Goal: Obtain resource: Obtain resource

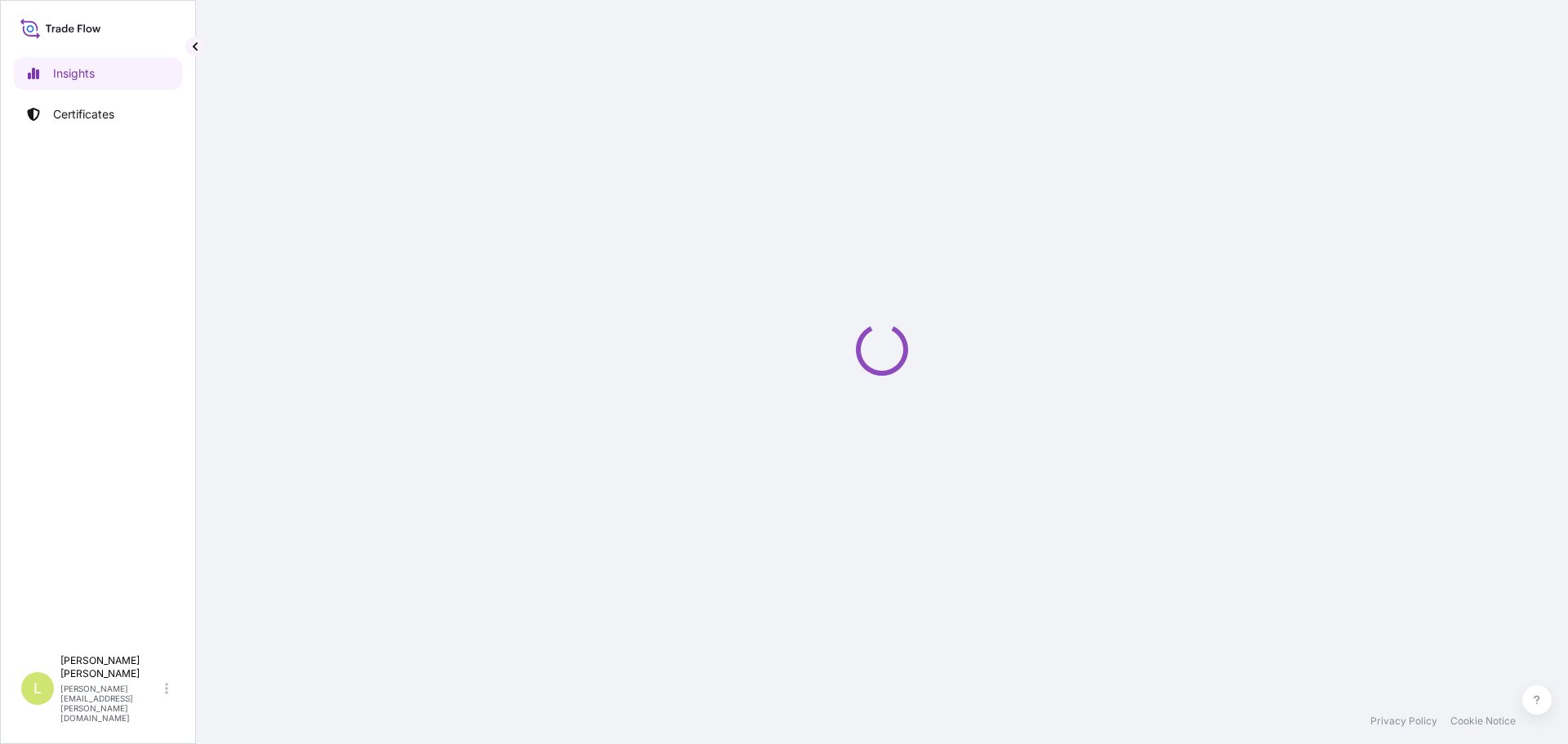
select select "2025"
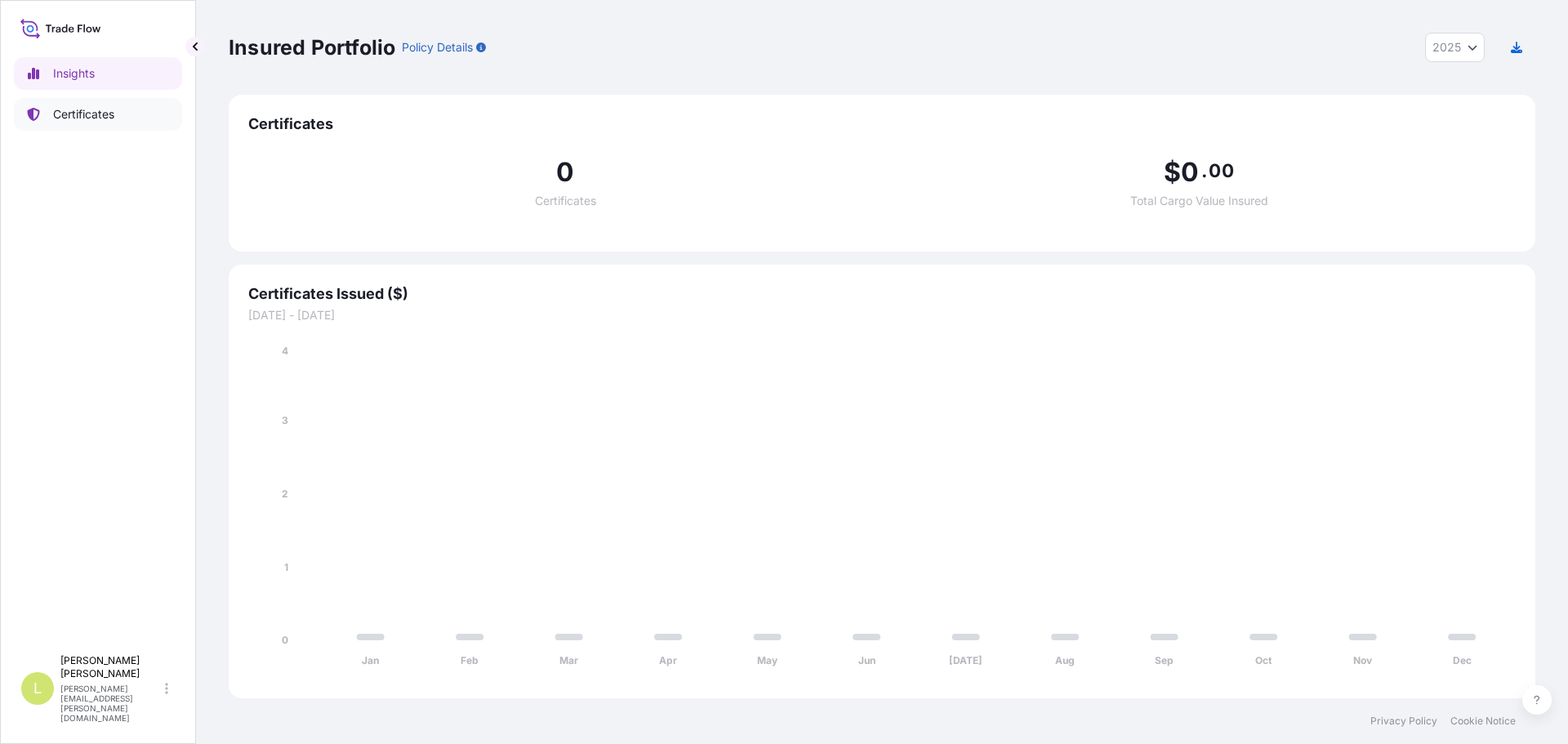
click at [125, 113] on link "Certificates" at bounding box center [98, 113] width 169 height 32
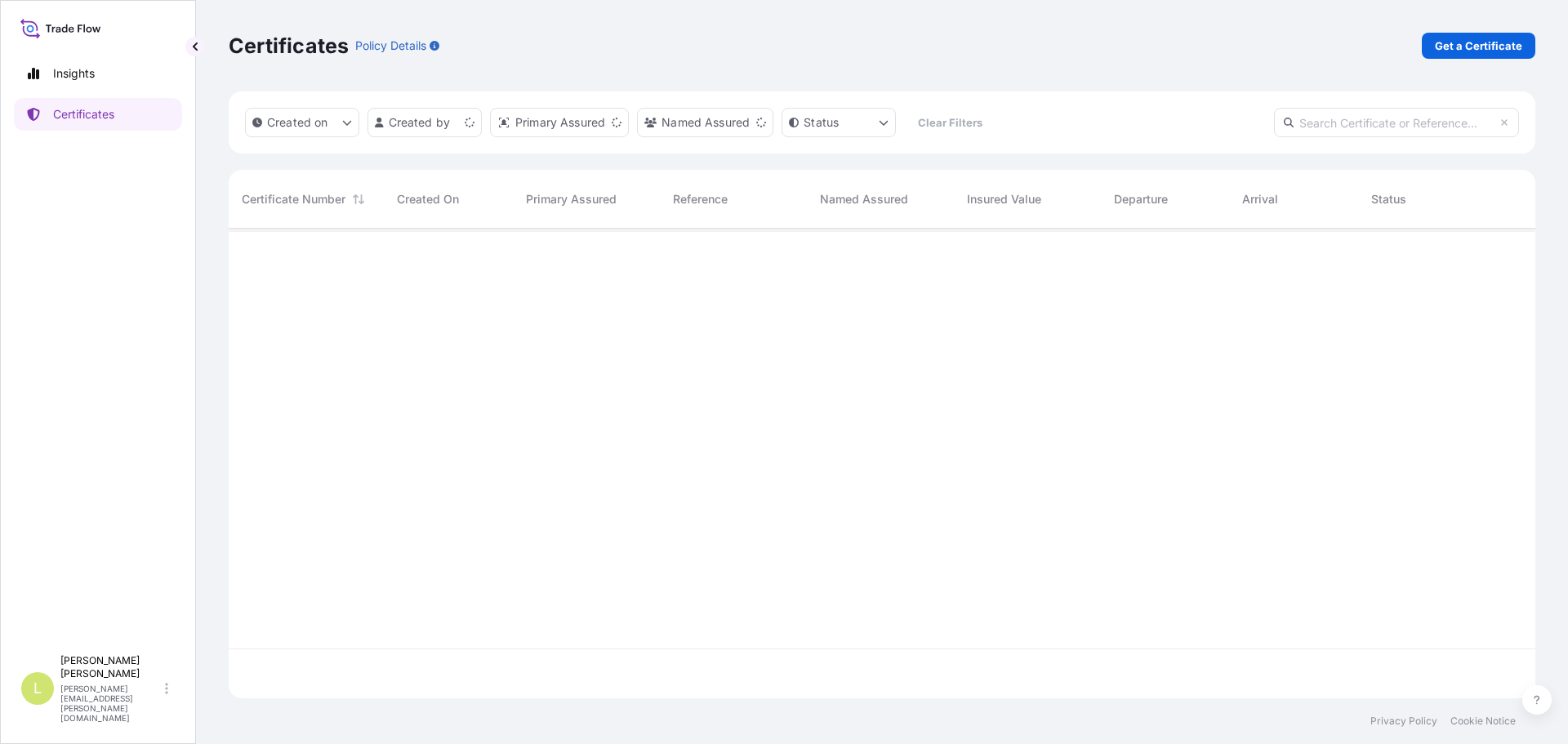
scroll to position [466, 1295]
click at [1466, 49] on p "Get a Certificate" at bounding box center [1479, 46] width 88 height 17
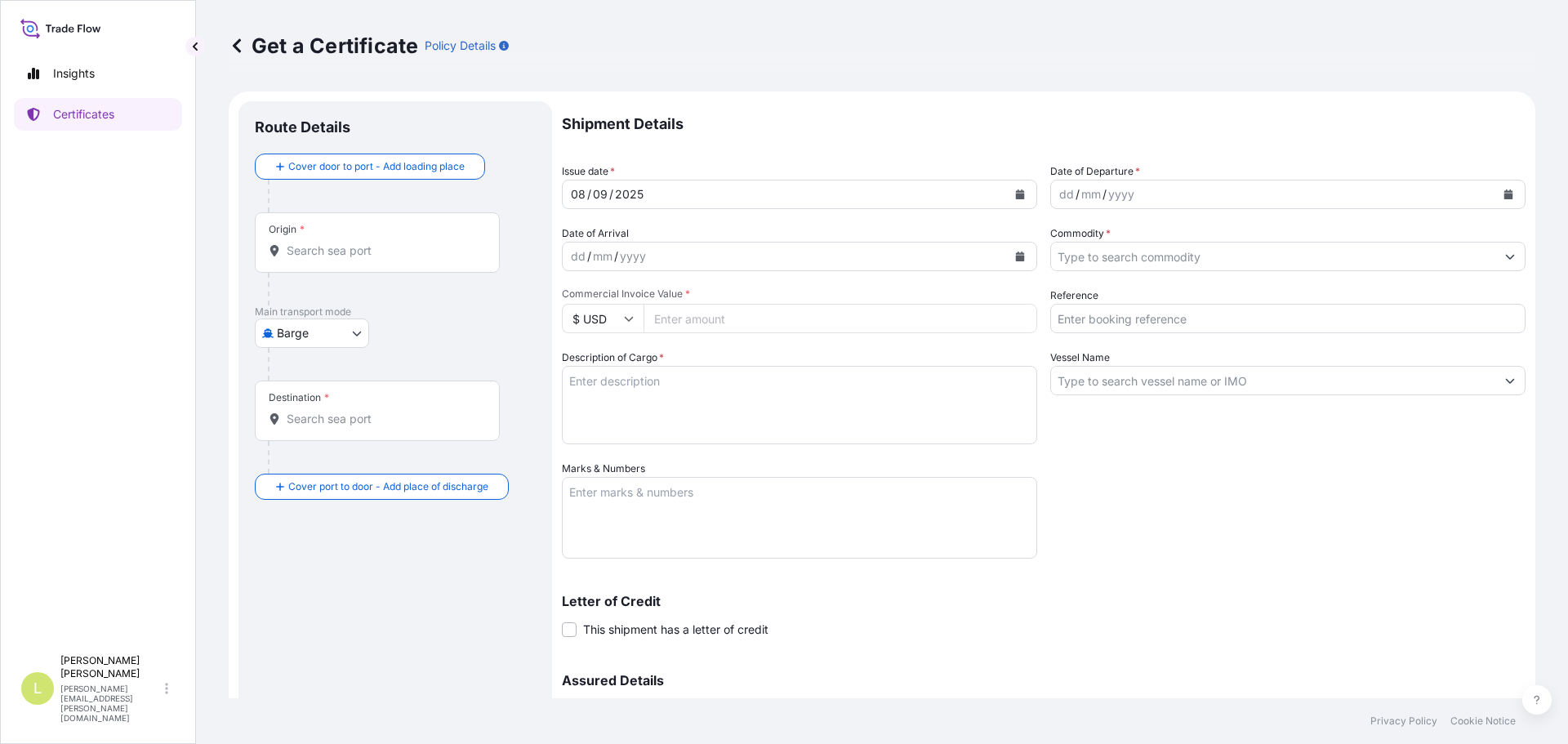
click at [348, 349] on div at bounding box center [402, 364] width 268 height 32
click at [348, 338] on body "Insights Certificates L Laura Martin laura.martin@seaboard.bm Get a Certificate…" at bounding box center [784, 372] width 1568 height 744
click at [312, 466] on span "Ocean Vessel" at bounding box center [322, 464] width 73 height 17
select select "Ocean Vessel"
click at [398, 266] on div "Origin *" at bounding box center [377, 249] width 245 height 61
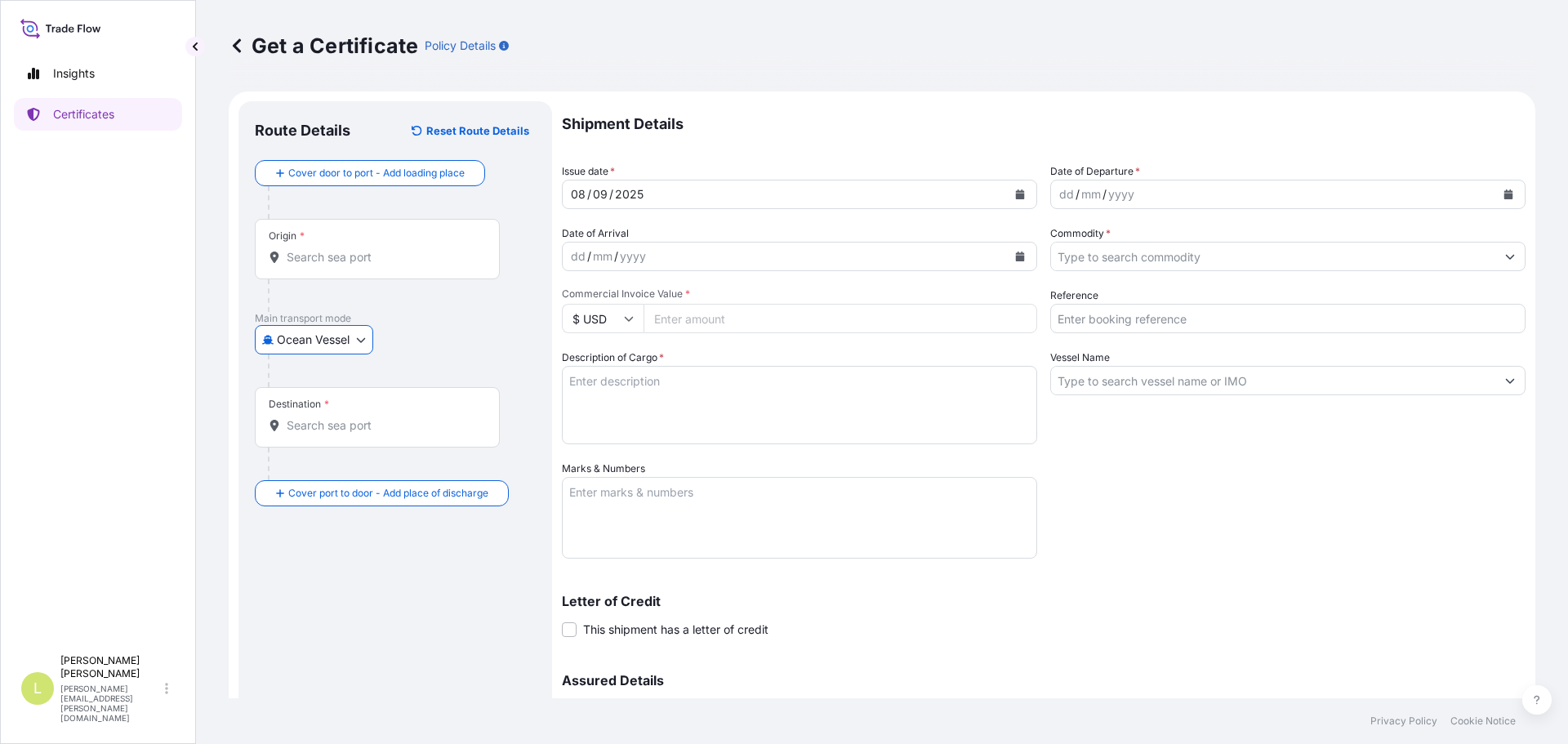
click at [398, 266] on input "Origin *" at bounding box center [383, 257] width 193 height 17
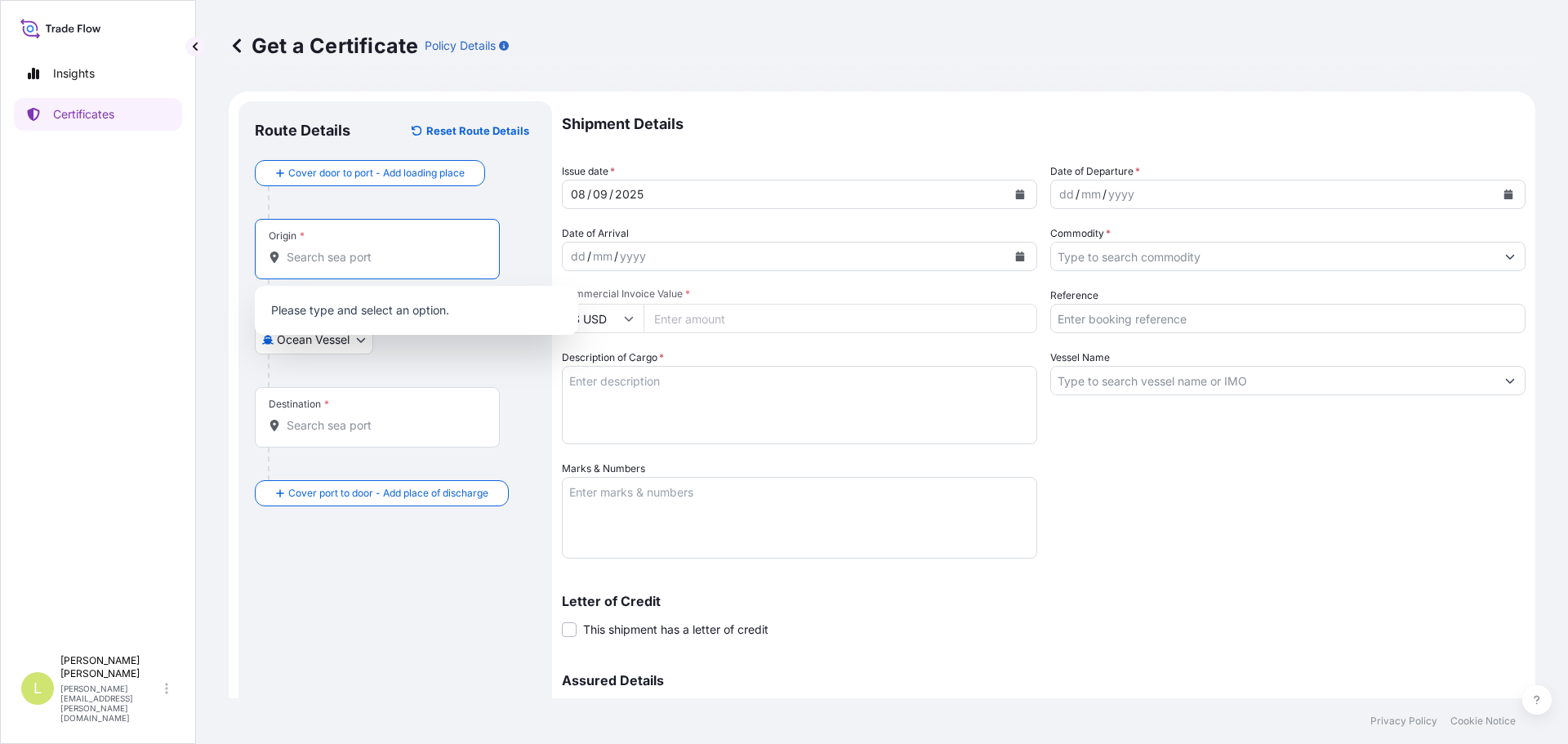
click at [398, 266] on div "Origin *" at bounding box center [377, 249] width 245 height 61
click at [398, 266] on input "Origin *" at bounding box center [383, 257] width 193 height 17
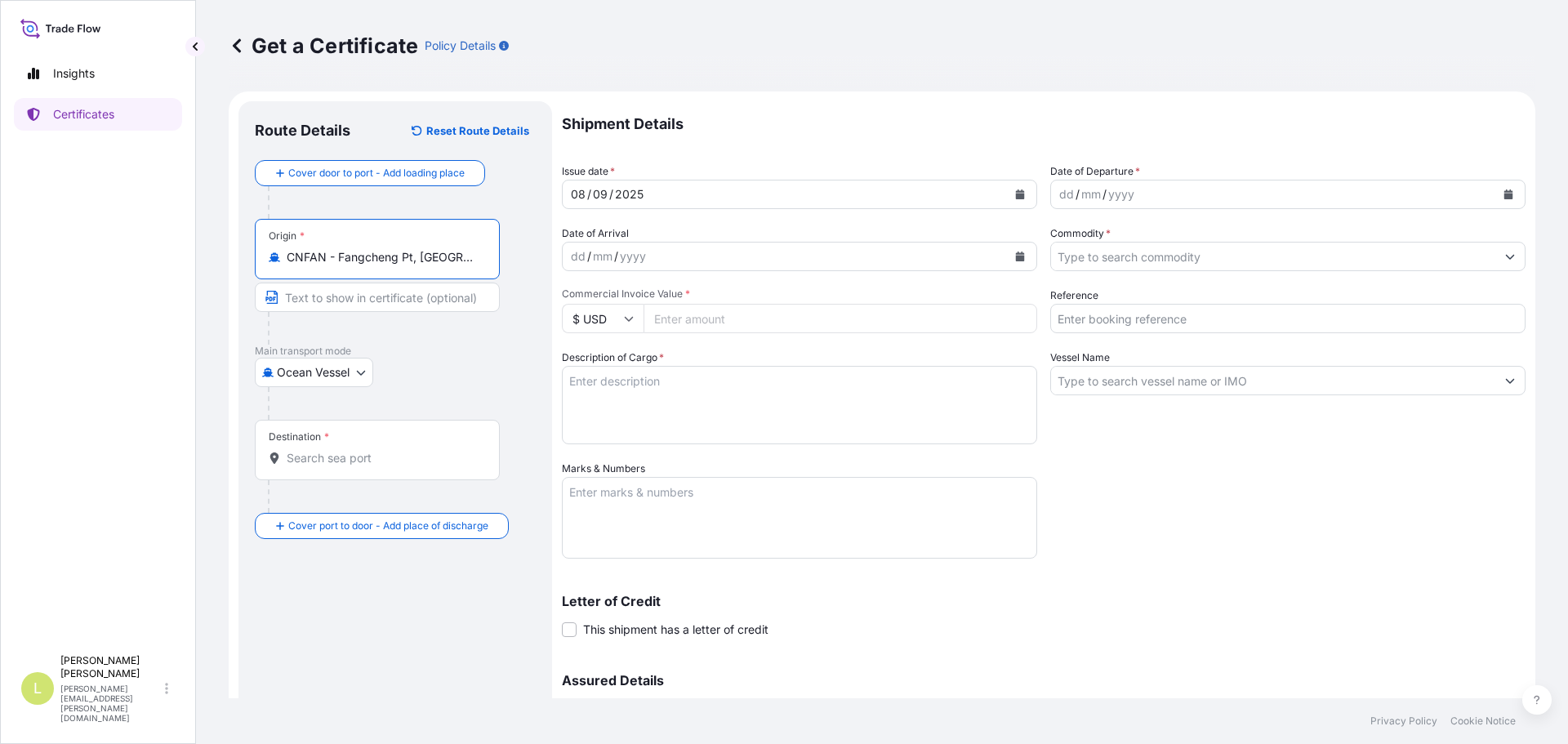
type input "CNFAN - Fangcheng Pt, China"
click at [363, 469] on div "Destination *" at bounding box center [377, 450] width 245 height 61
click at [363, 466] on input "Destination *" at bounding box center [383, 458] width 193 height 17
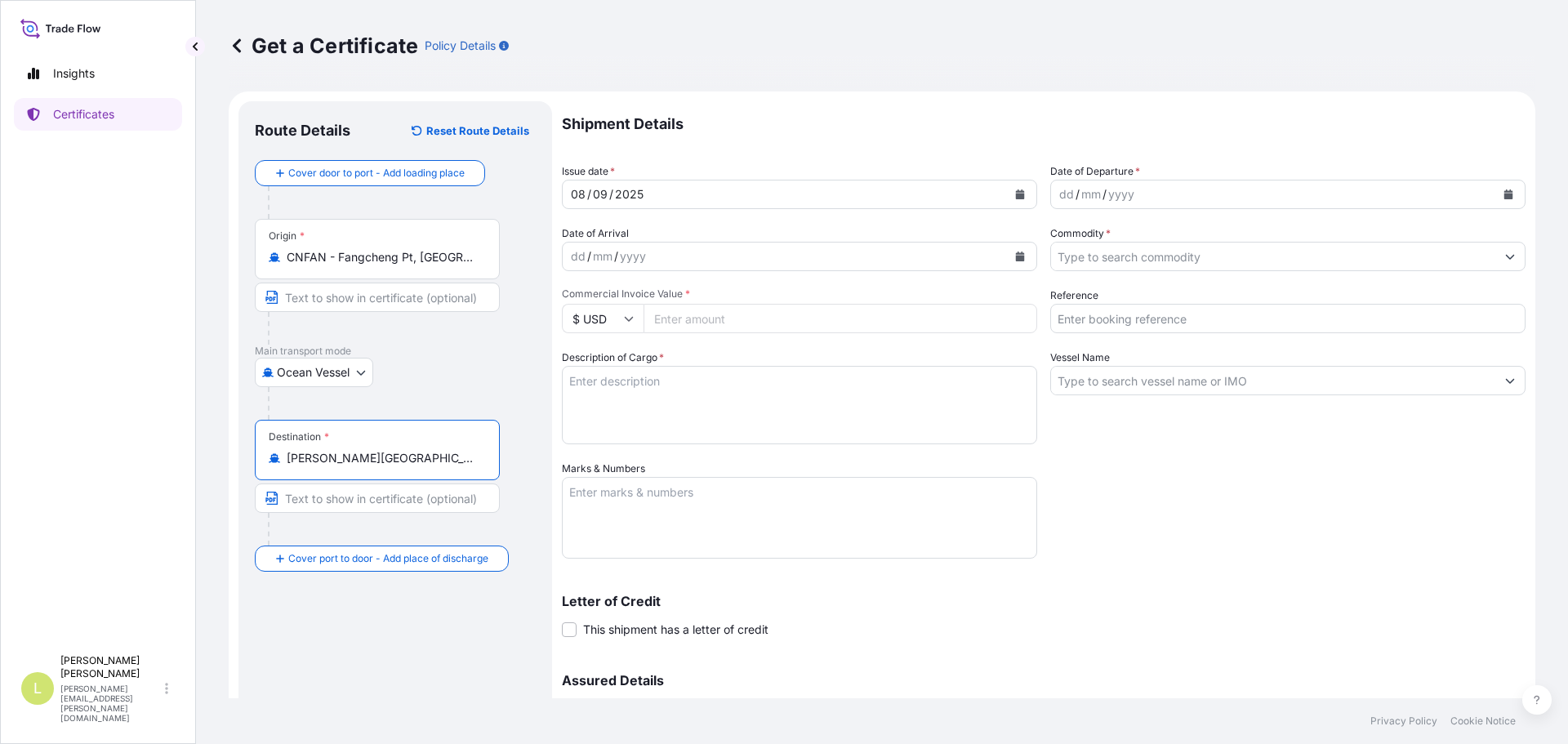
type input "COBUN - Buenaventura, Colombia"
click at [1504, 195] on icon "Calendar" at bounding box center [1509, 195] width 9 height 10
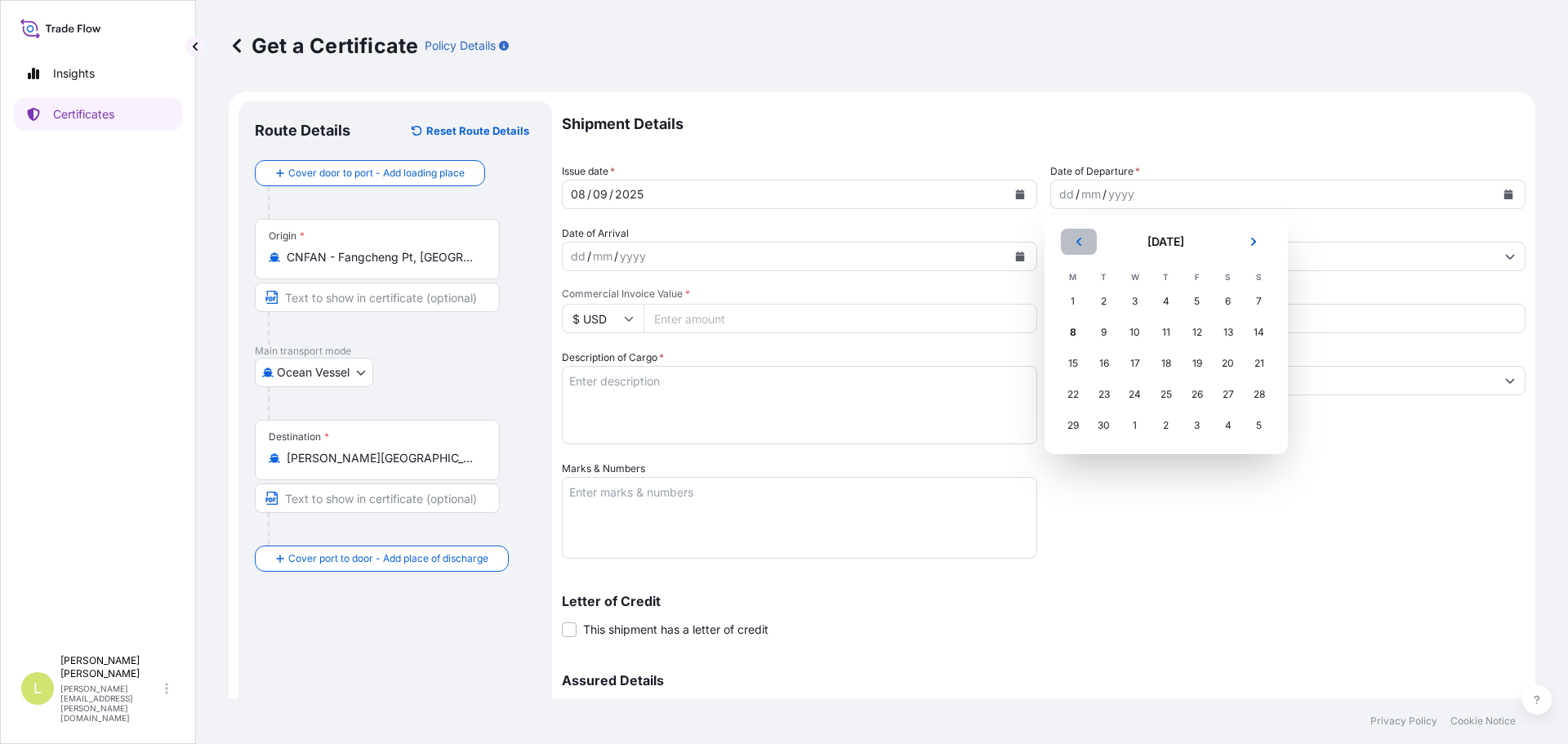
click at [1079, 233] on button "Previous" at bounding box center [1079, 242] width 36 height 26
click at [1197, 389] on div "22" at bounding box center [1197, 395] width 29 height 30
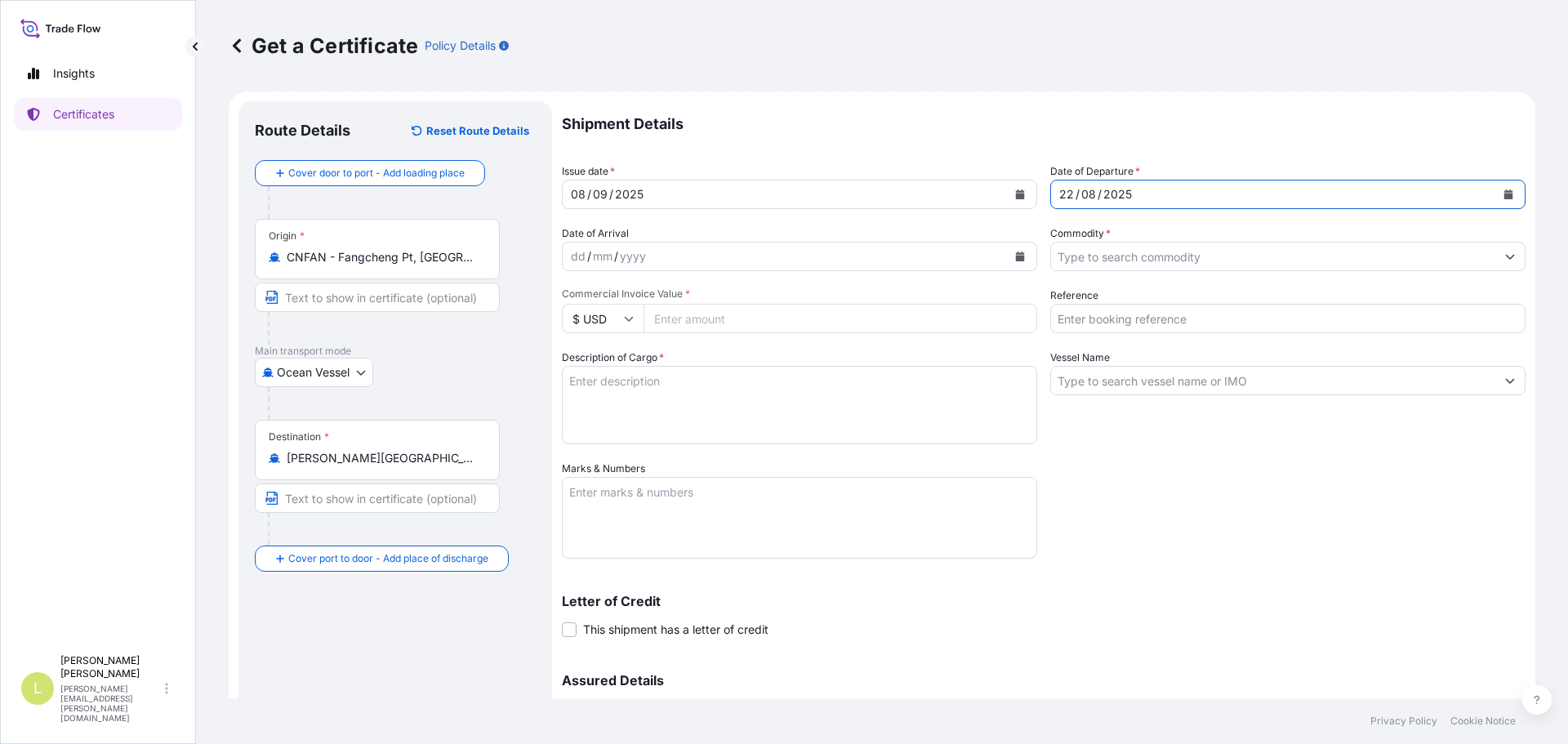
click at [1172, 263] on input "Commodity *" at bounding box center [1273, 256] width 444 height 30
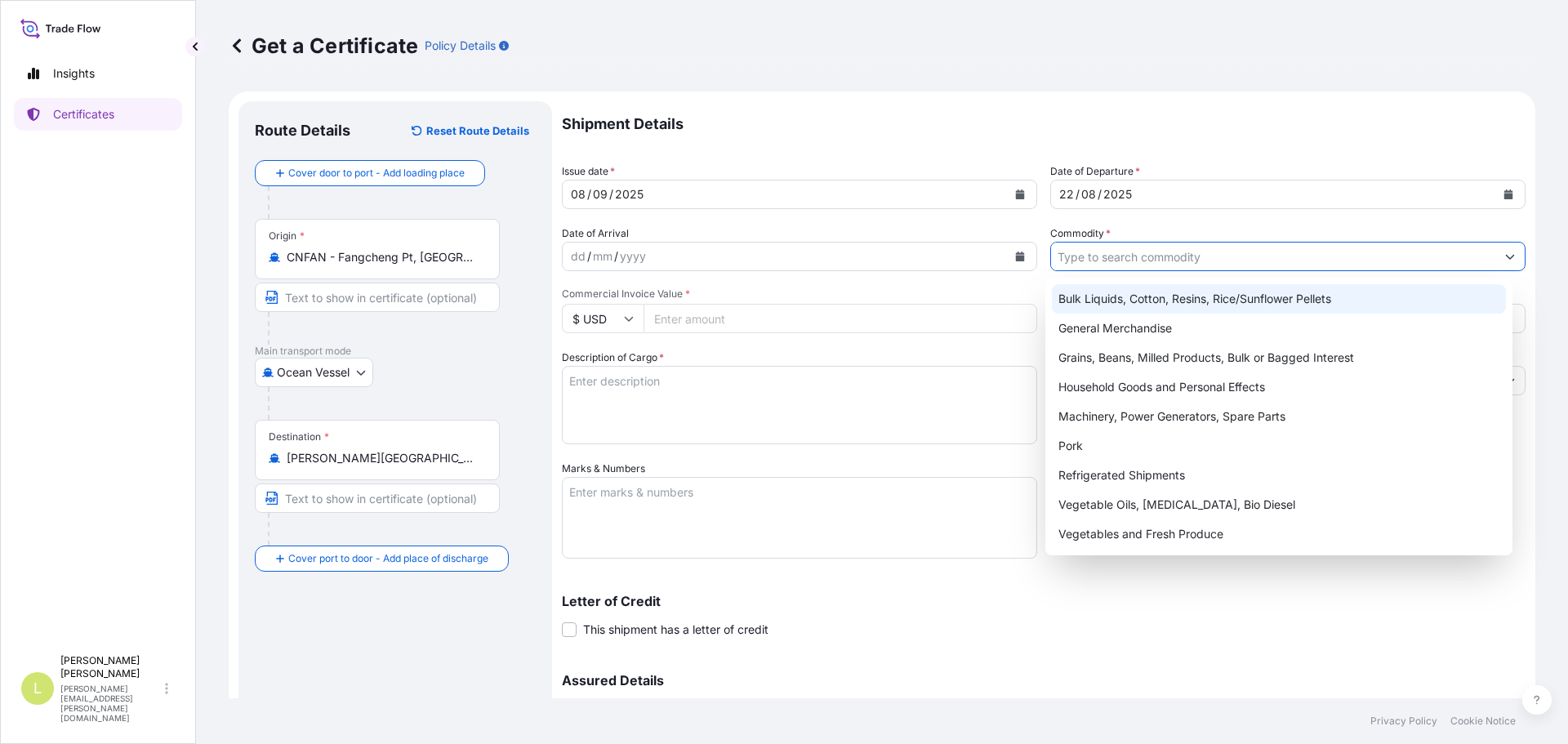
click at [1144, 319] on div "General Merchandise" at bounding box center [1279, 328] width 455 height 30
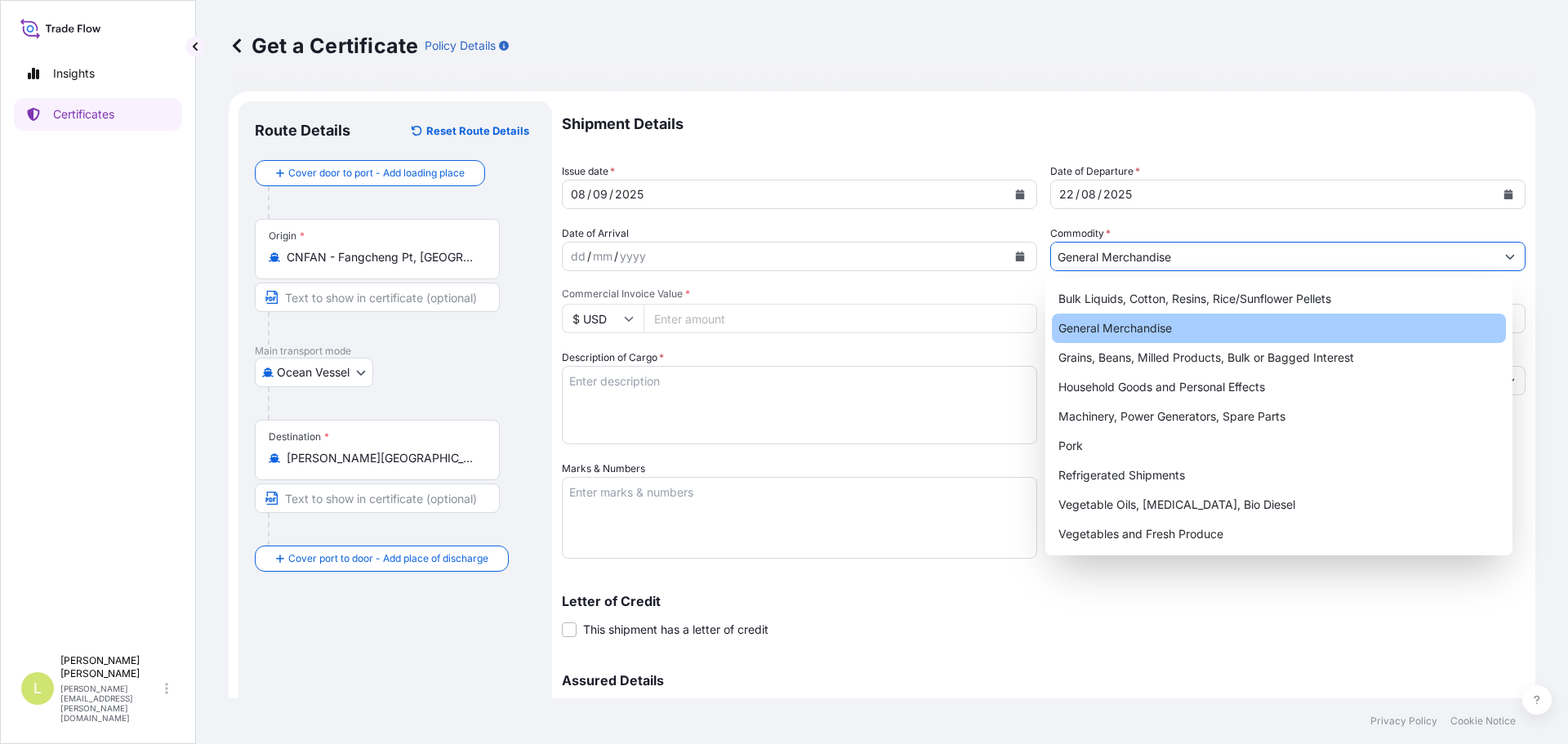
type input "General Merchandise"
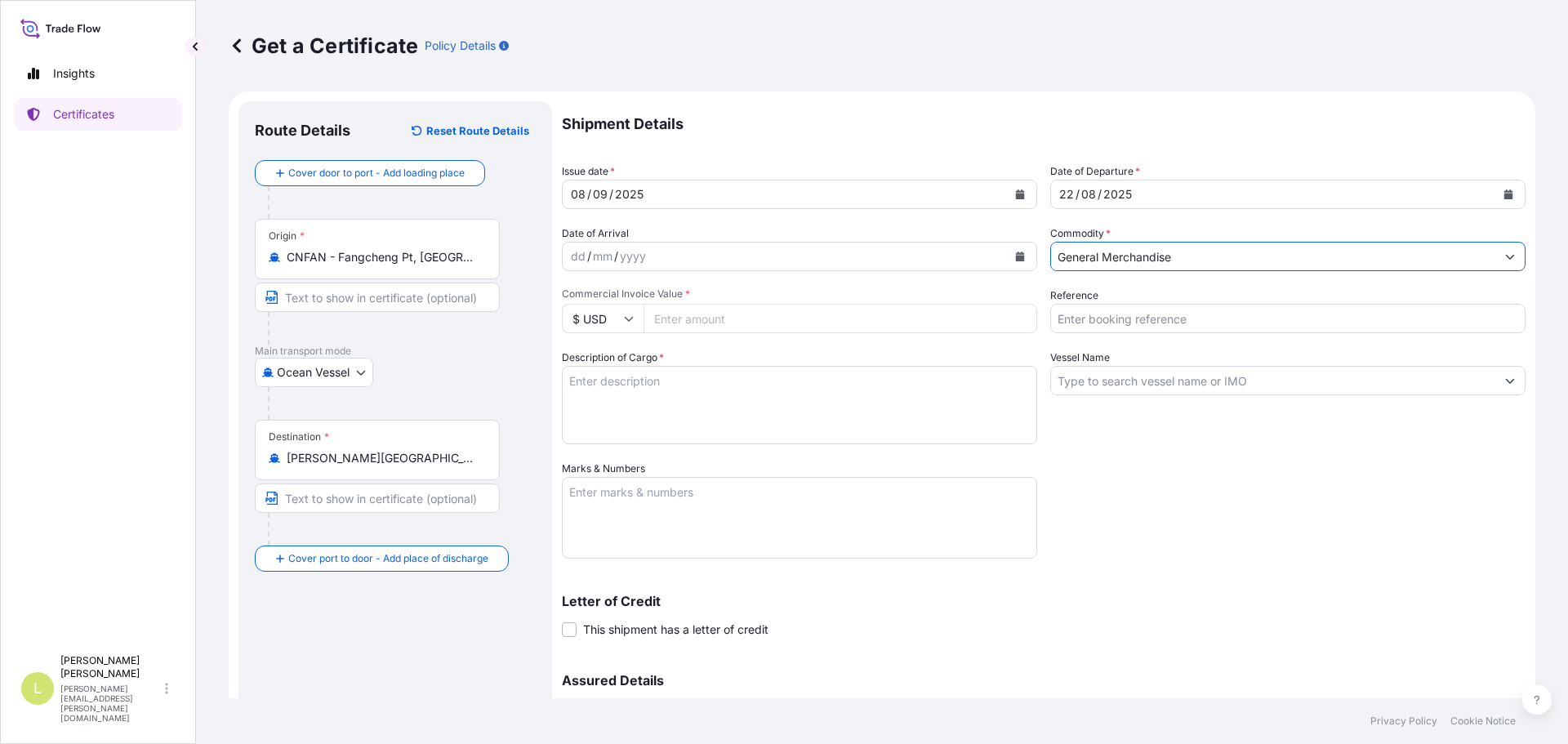
click at [1144, 319] on input "Reference" at bounding box center [1289, 319] width 476 height 30
type input "FA14850"
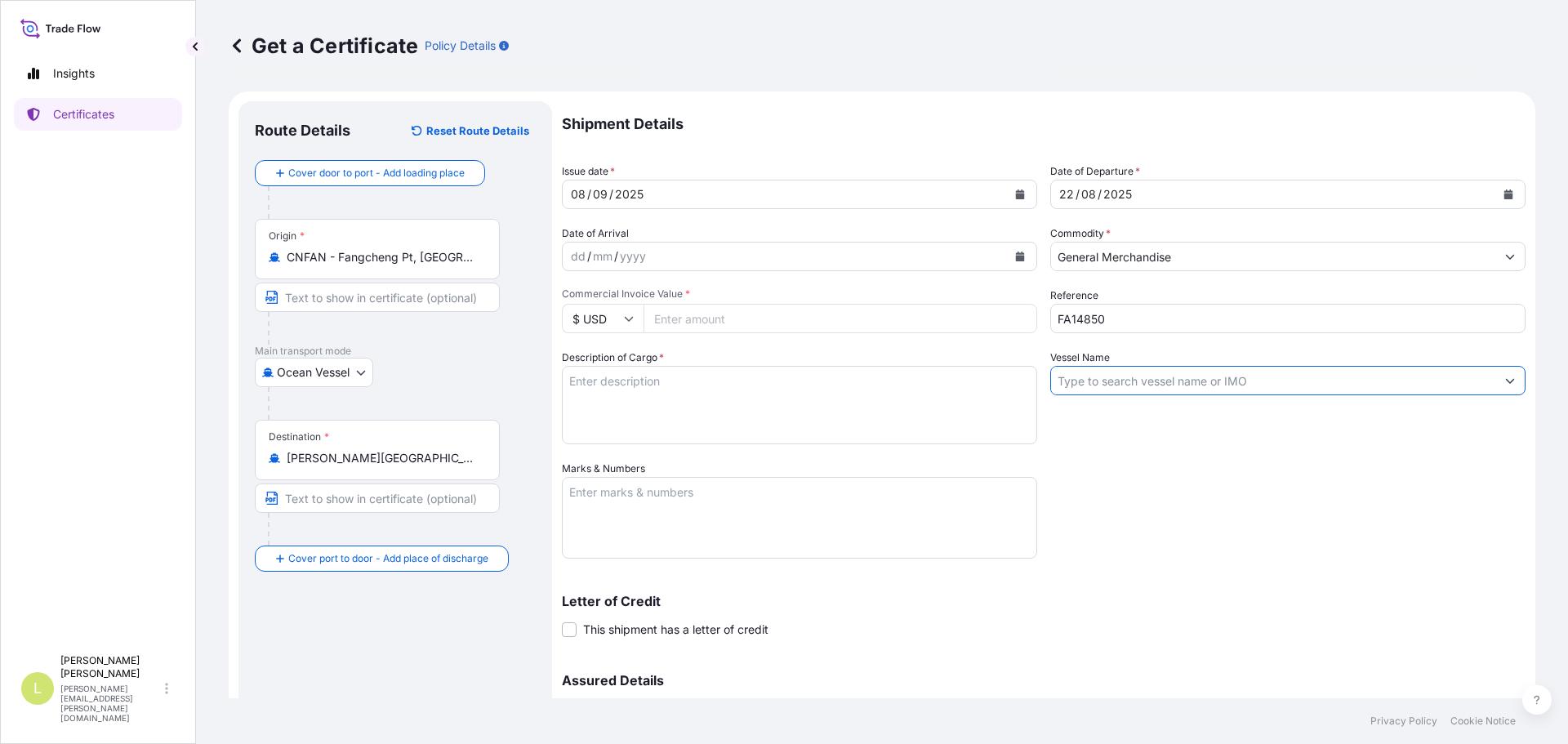
click at [1140, 394] on input "Vessel Name" at bounding box center [1273, 381] width 444 height 30
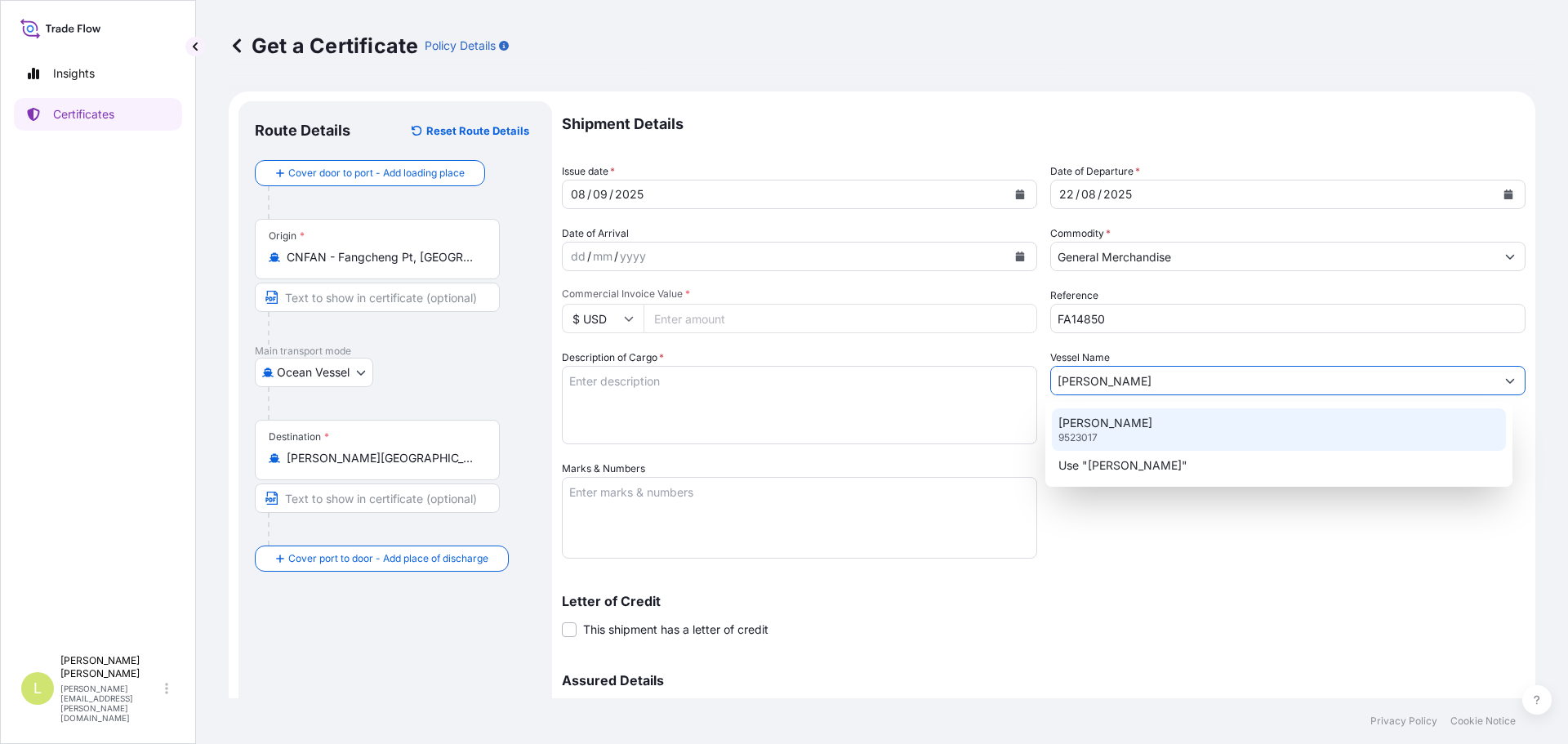
click at [1141, 422] on p "XIN HANG ZHOU" at bounding box center [1105, 423] width 94 height 17
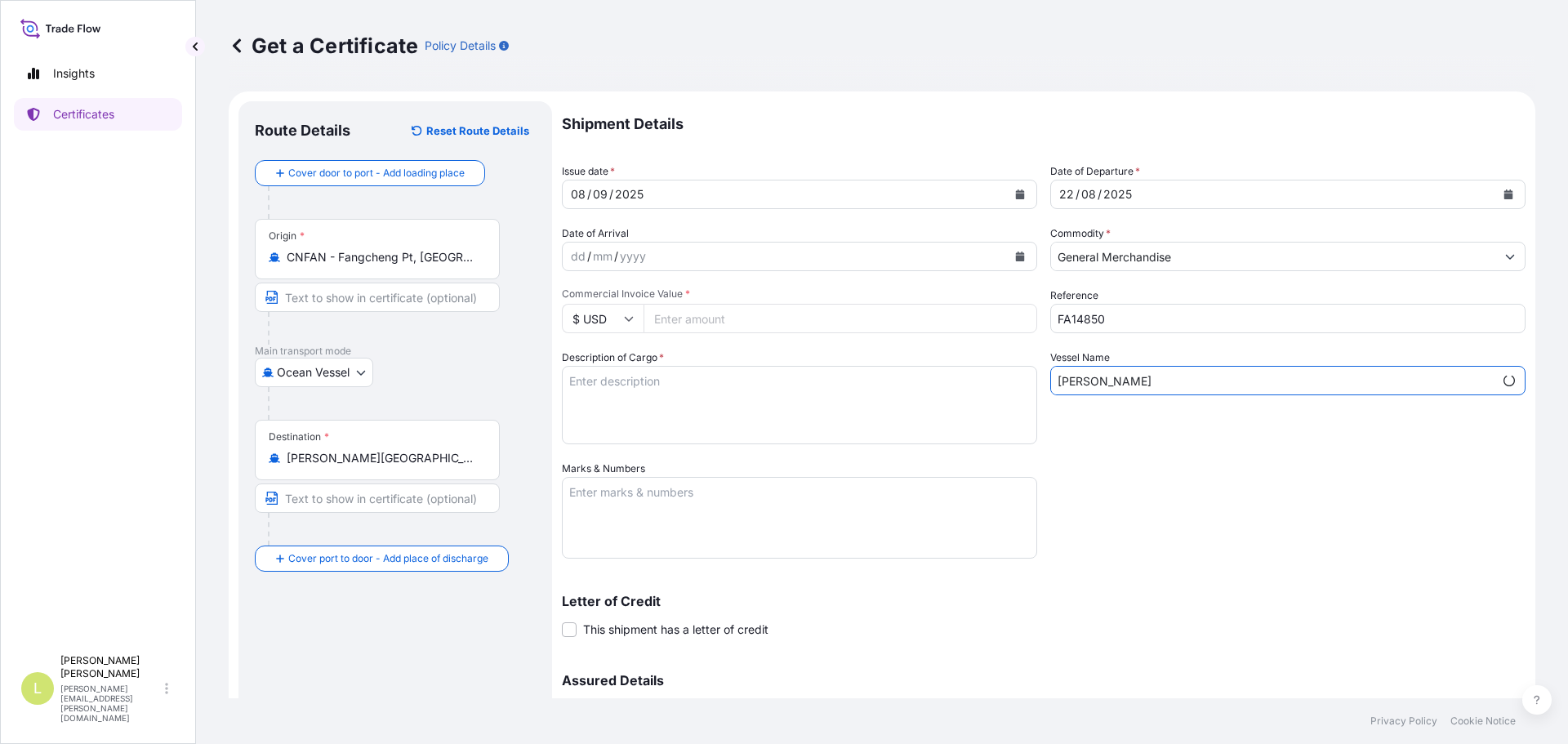
type input "XIN HANG ZHOU"
click at [650, 418] on textarea "Description of Cargo *" at bounding box center [800, 405] width 476 height 78
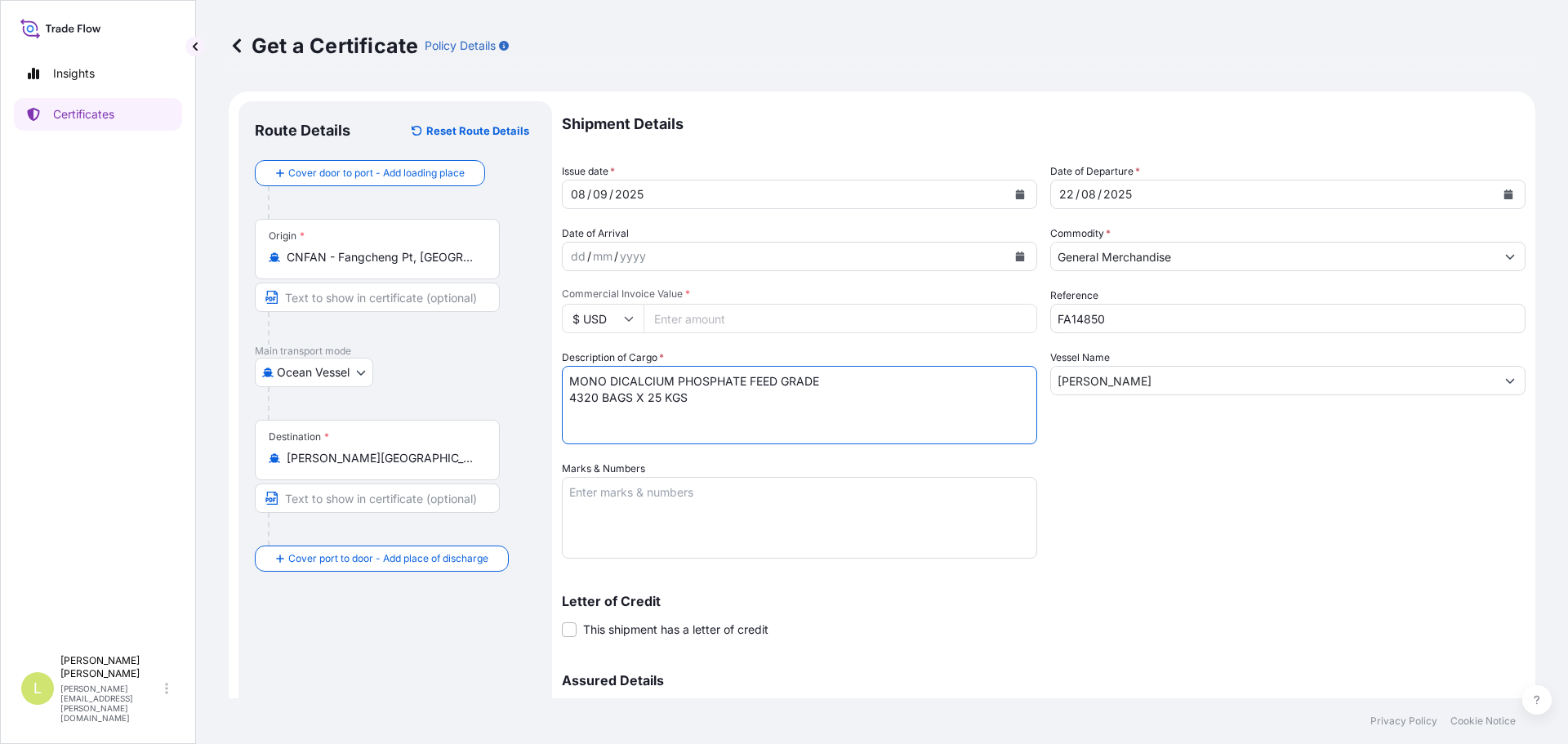
type textarea "MONO DICALCIUM PHOSPHATE FEED GRADE 4320 BAGS X 25 KGS"
click at [802, 542] on textarea "Marks & Numbers" at bounding box center [800, 518] width 476 height 82
click at [736, 537] on textarea "BL NNPT50041100" at bounding box center [800, 518] width 476 height 82
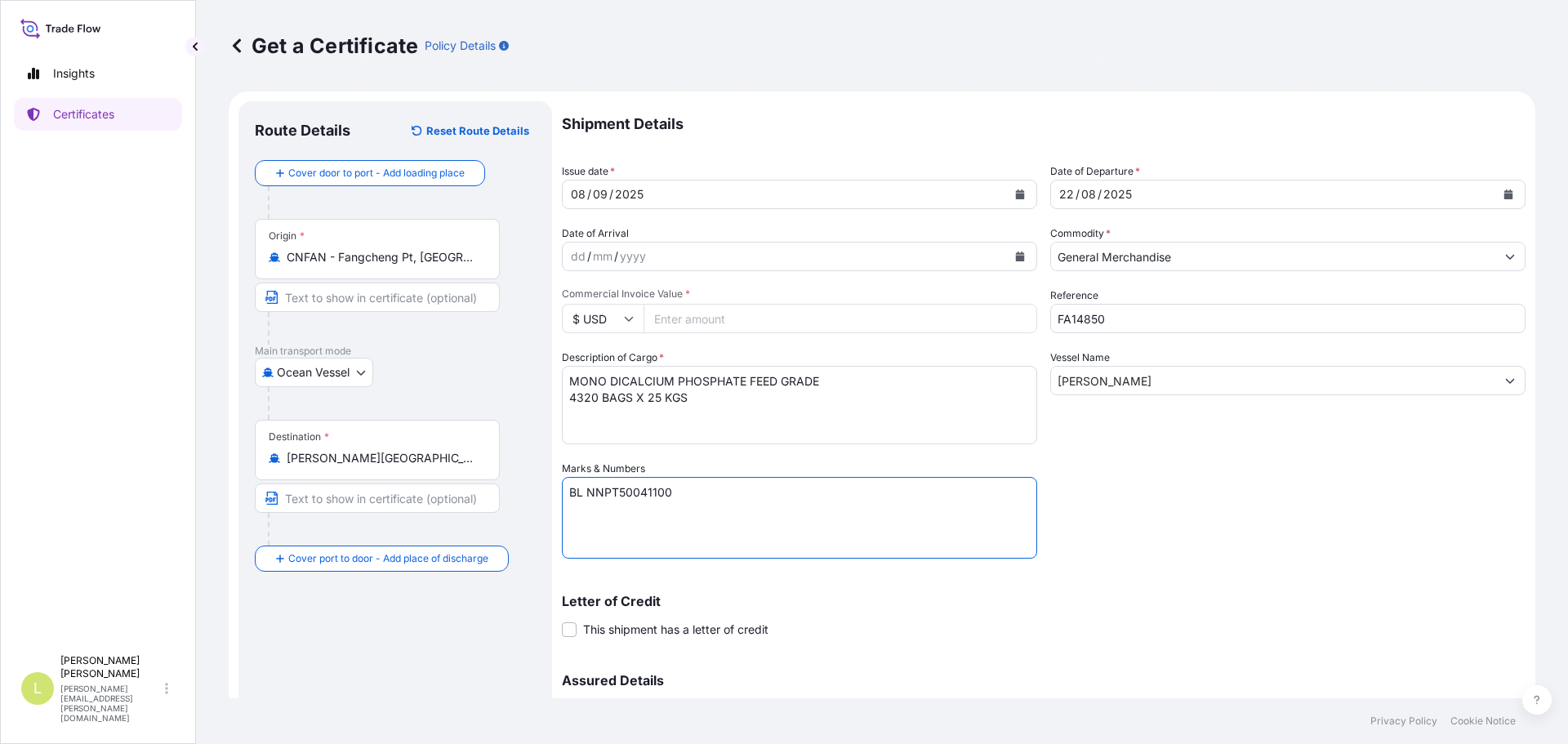
paste textarea "NUTRICION Y RECURSOS DE COLOMBIA S.A Carretera Central del Norte, KM 23 La Caro…"
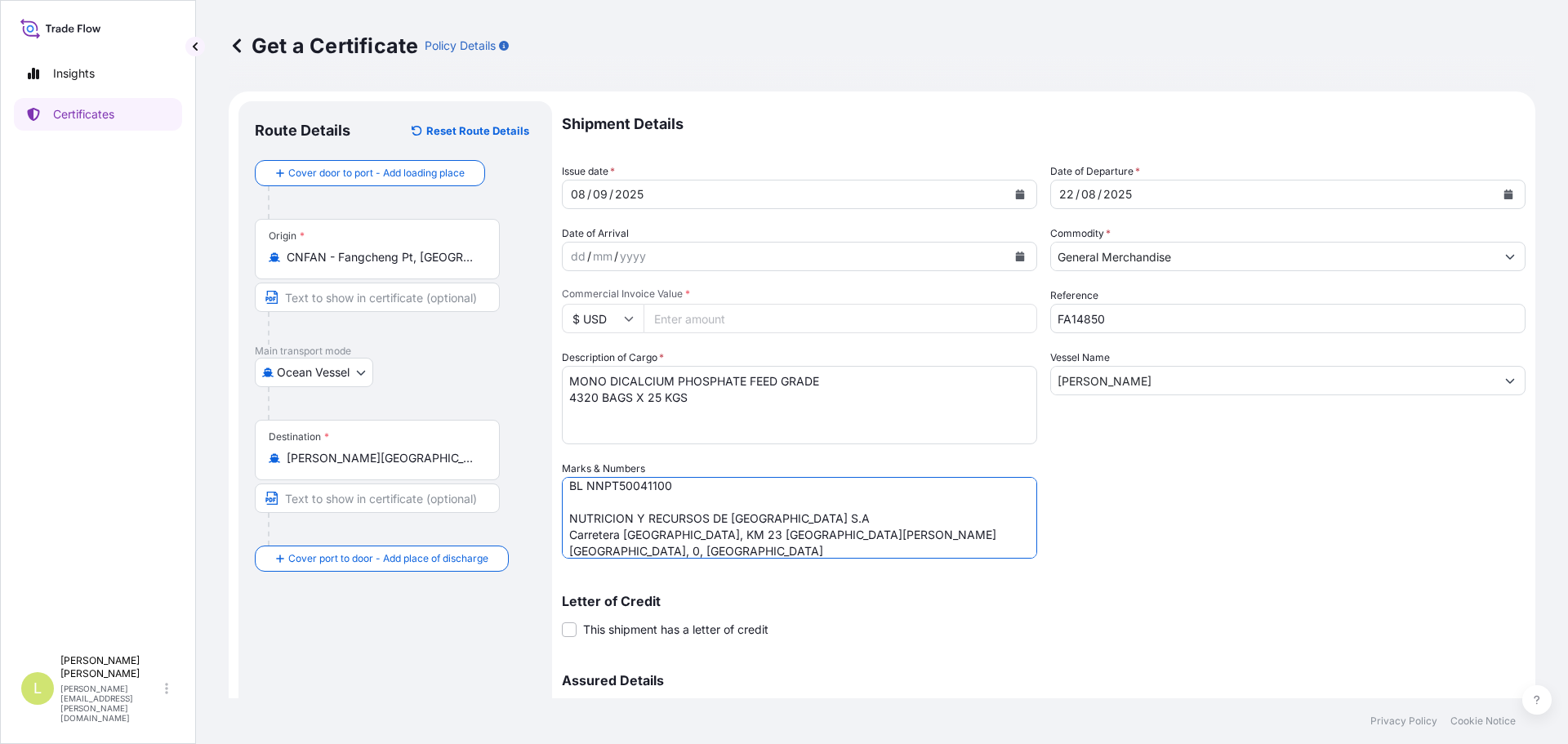
type textarea "BL NNPT50041100 NUTRICION Y RECURSOS DE COLOMBIA S.A Carretera Central del Nort…"
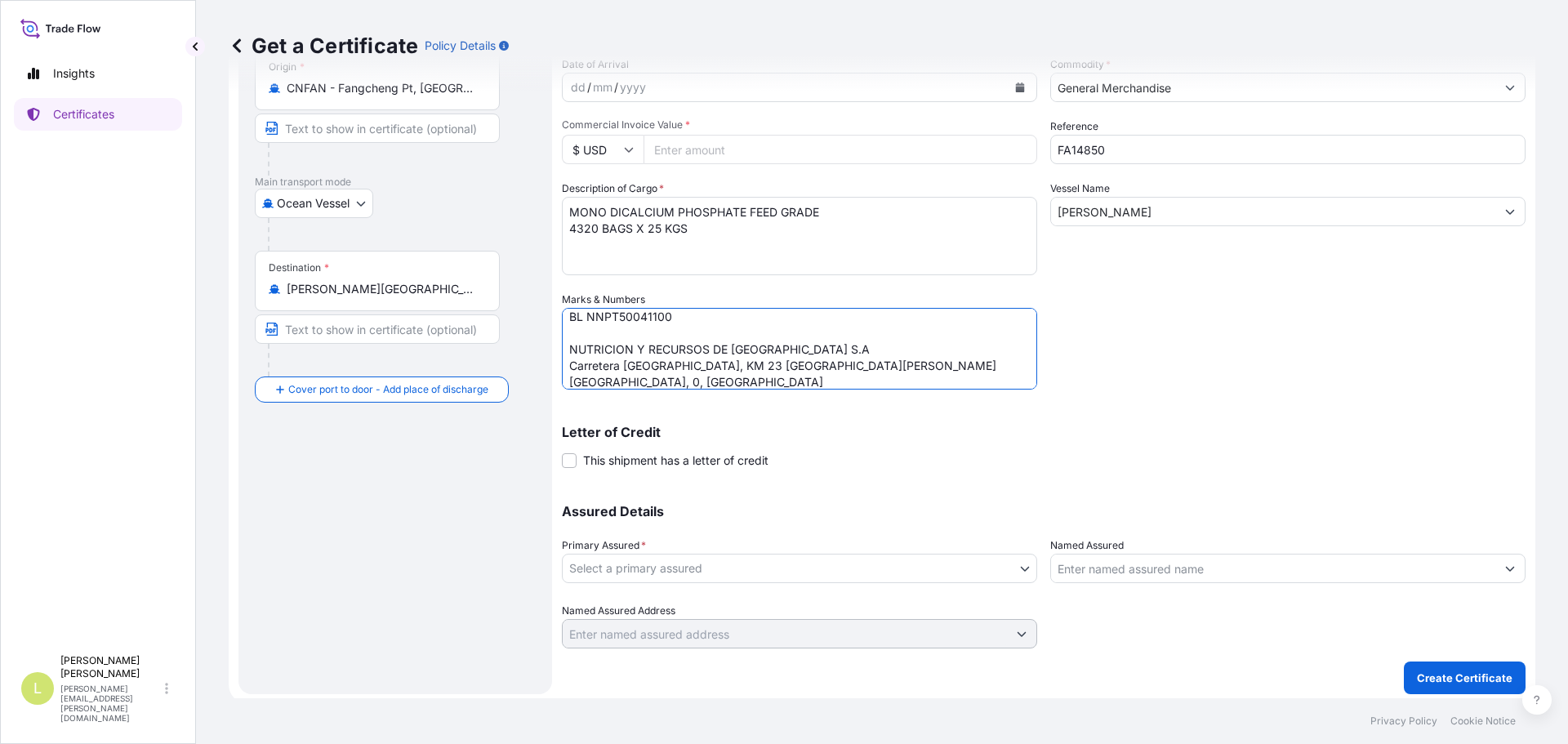
scroll to position [175, 0]
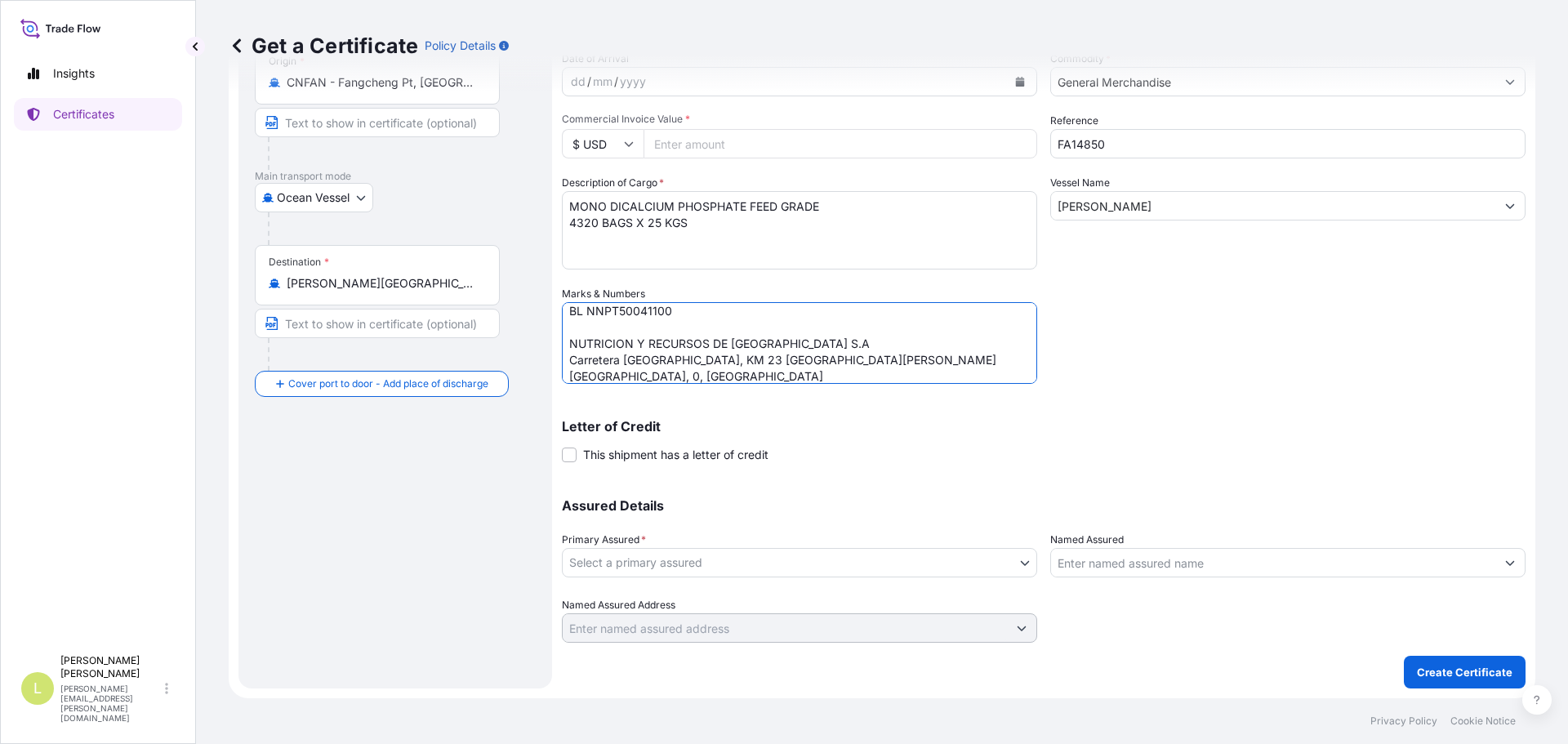
click at [701, 571] on body "Insights Certificates L Laura Martin laura.martin@seaboard.bm Get a Certificate…" at bounding box center [784, 372] width 1568 height 744
click at [714, 606] on div "Seaboard Trading - Colombia" at bounding box center [796, 606] width 456 height 30
select select "31639"
click at [1117, 561] on input "Named Assured" at bounding box center [1273, 563] width 444 height 30
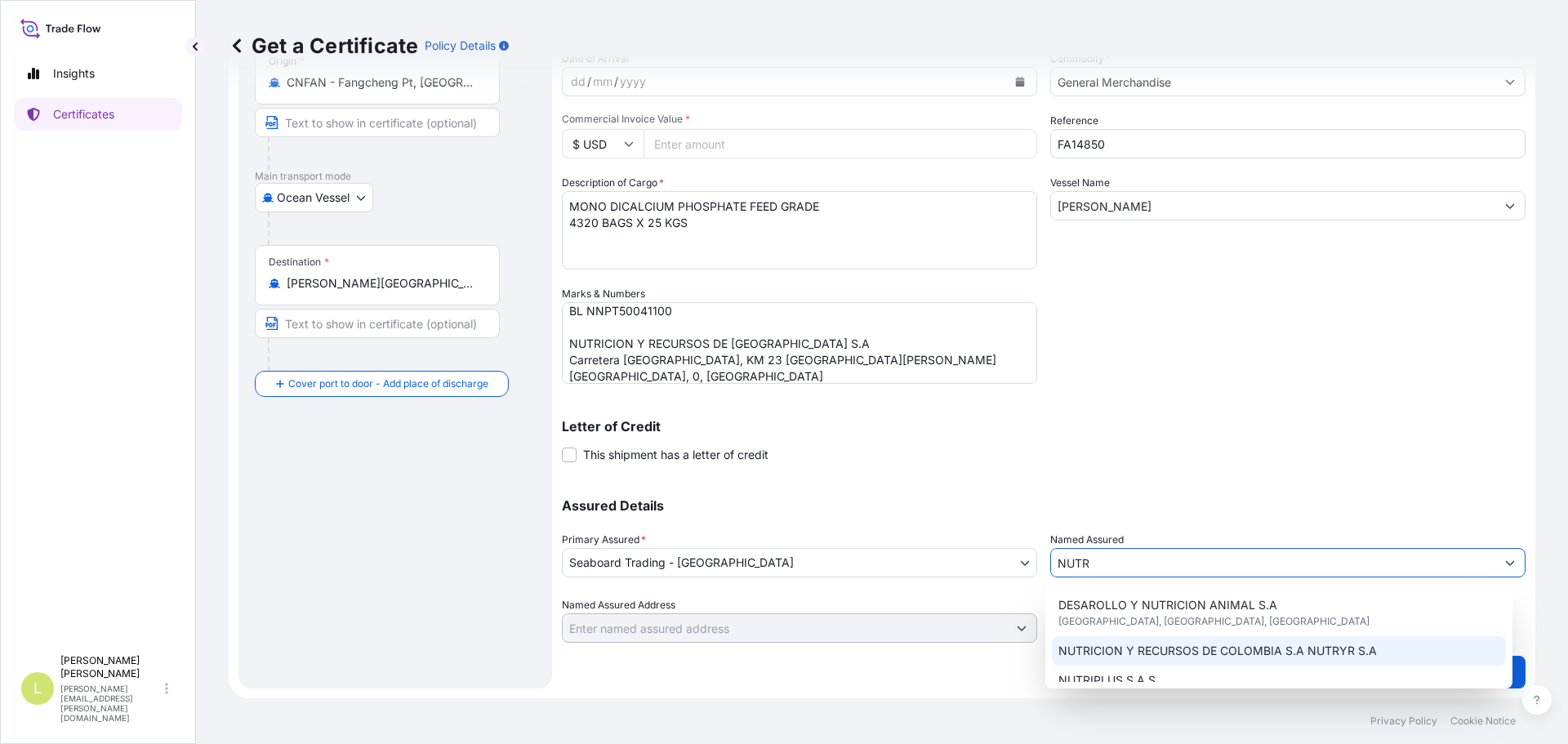
click at [1206, 648] on span "NUTRICION Y RECURSOS DE COLOMBIA S.A NUTRYR S.A" at bounding box center [1218, 651] width 319 height 17
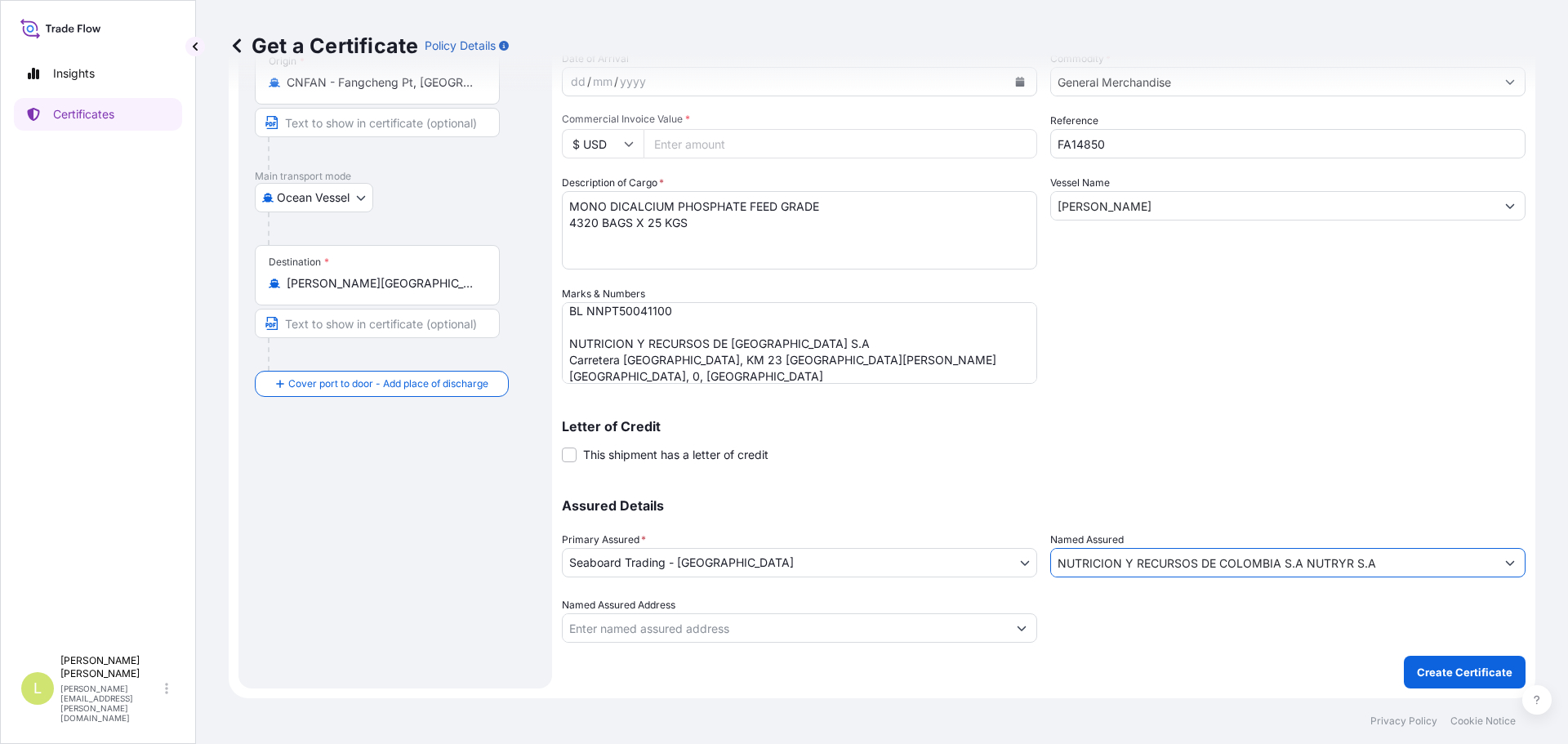
scroll to position [0, 0]
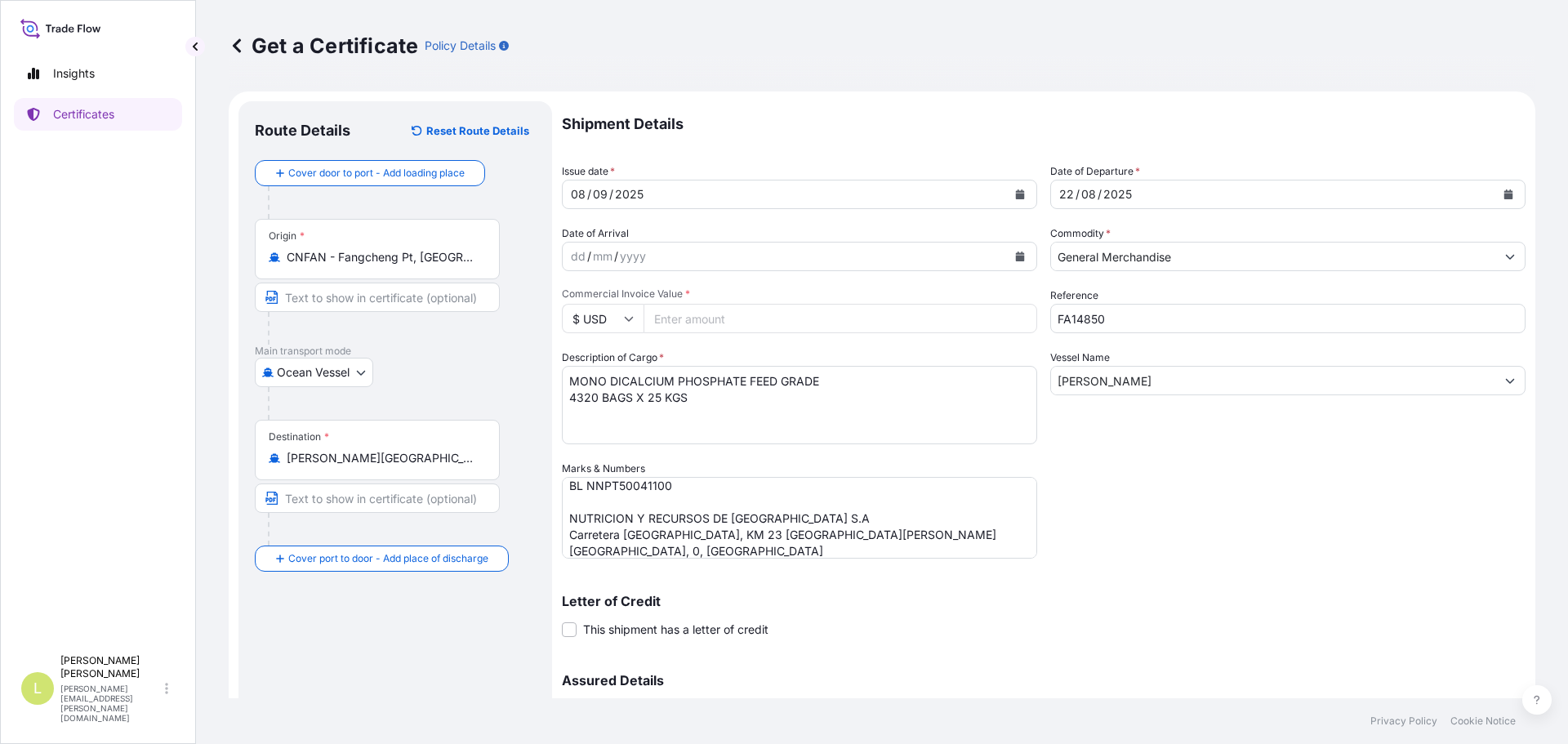
type input "NUTRICION Y RECURSOS DE COLOMBIA S.A NUTRYR S.A"
click at [674, 324] on input "Commercial Invoice Value *" at bounding box center [840, 319] width 394 height 30
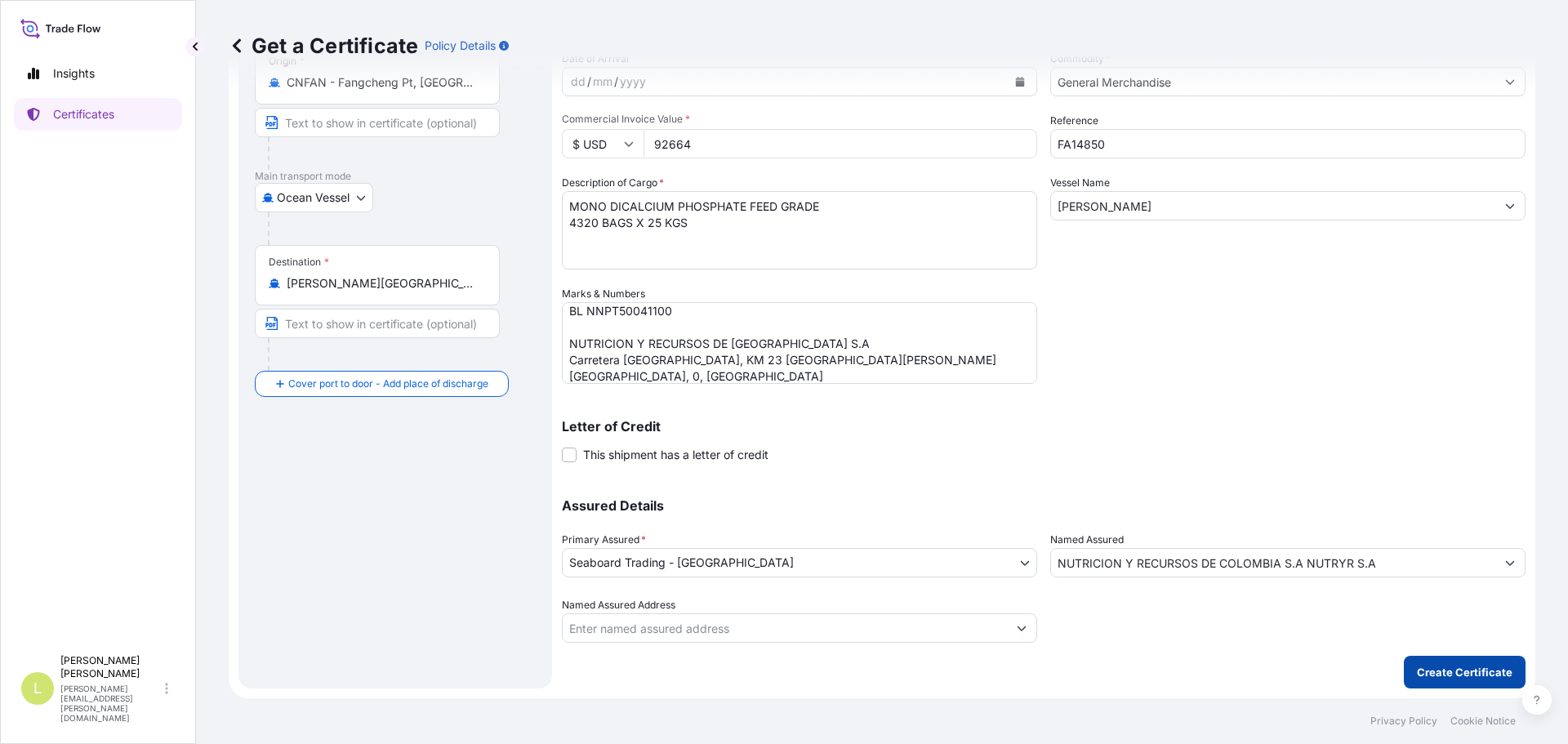
type input "92664"
click at [1439, 678] on p "Create Certificate" at bounding box center [1465, 672] width 96 height 17
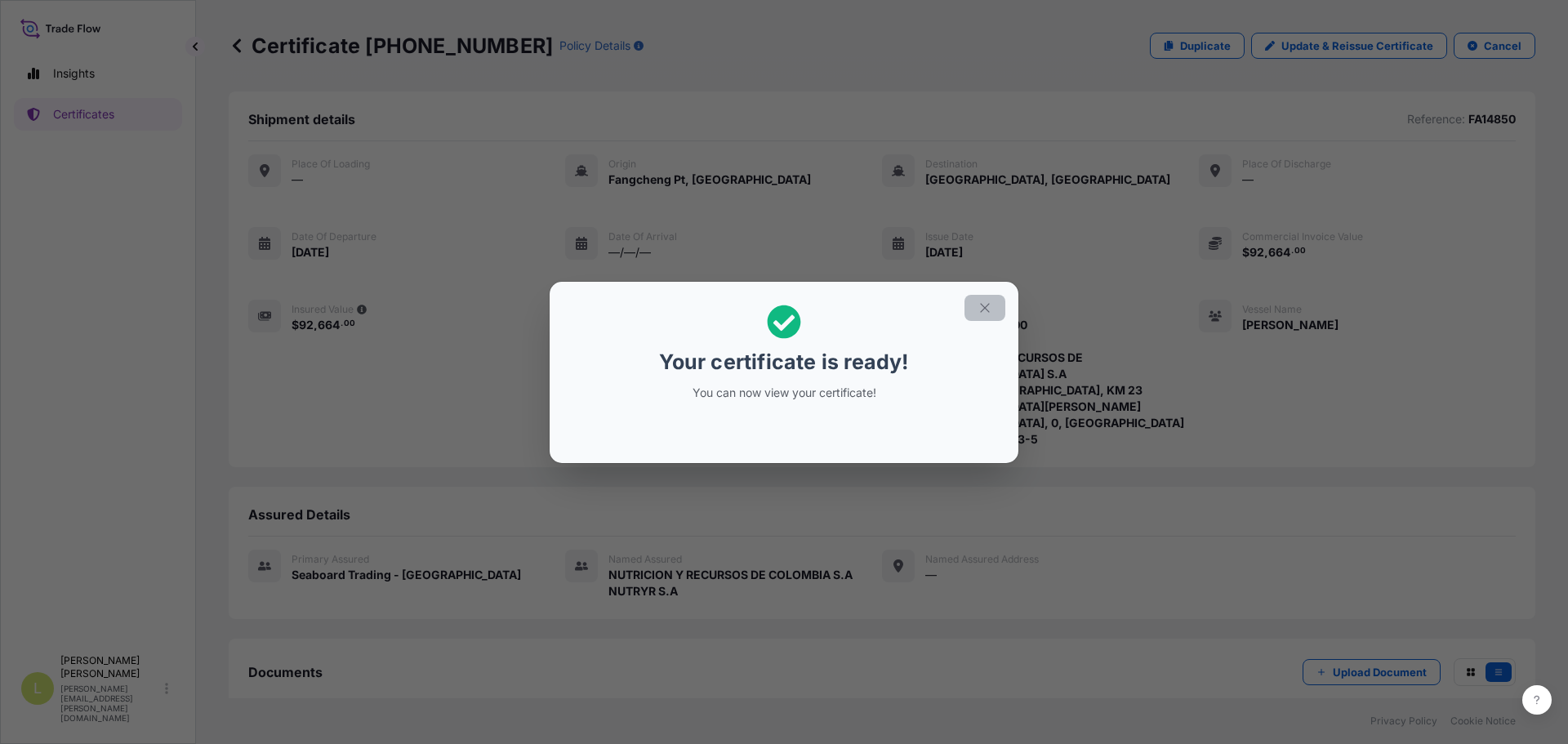
click at [974, 307] on button "button" at bounding box center [985, 308] width 41 height 26
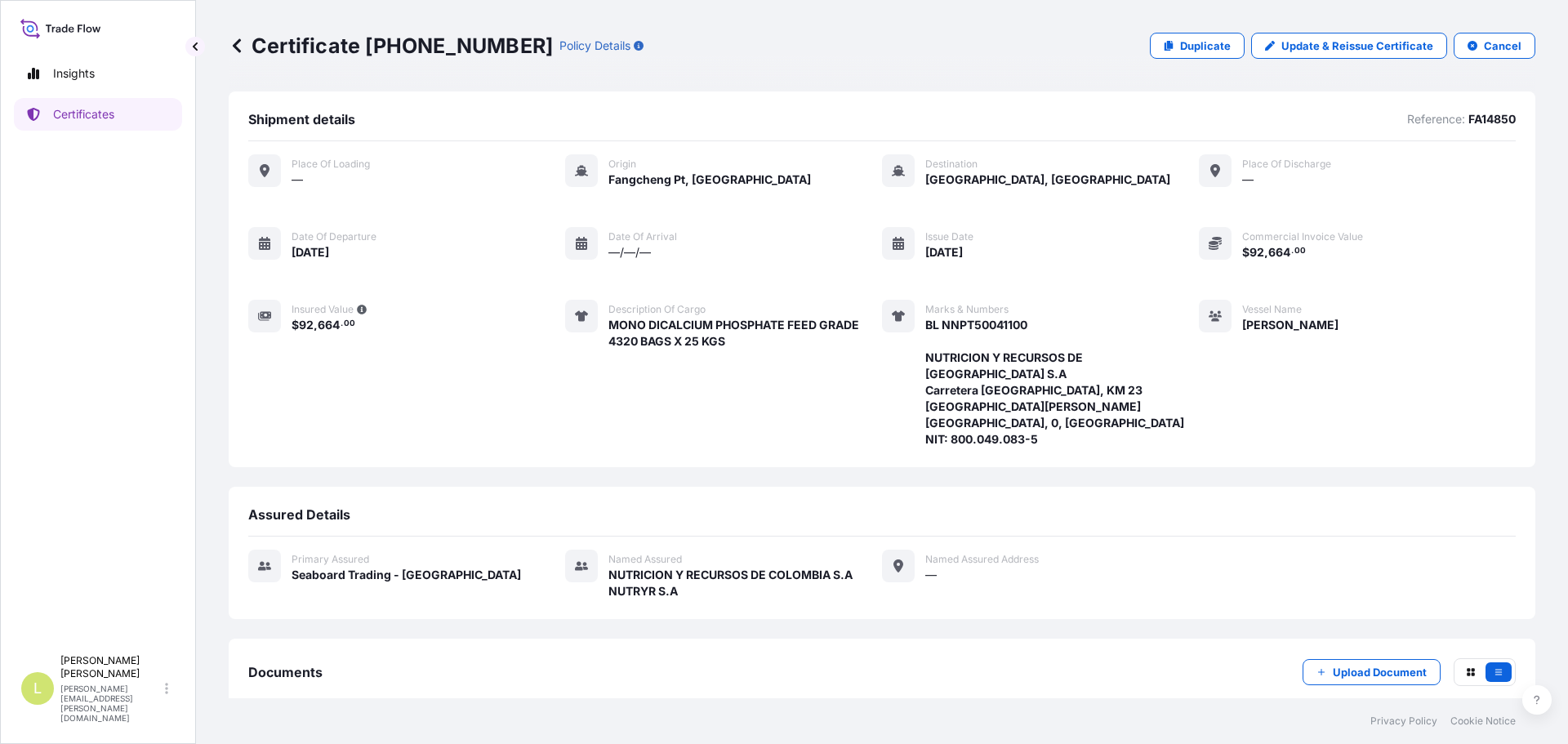
scroll to position [61, 0]
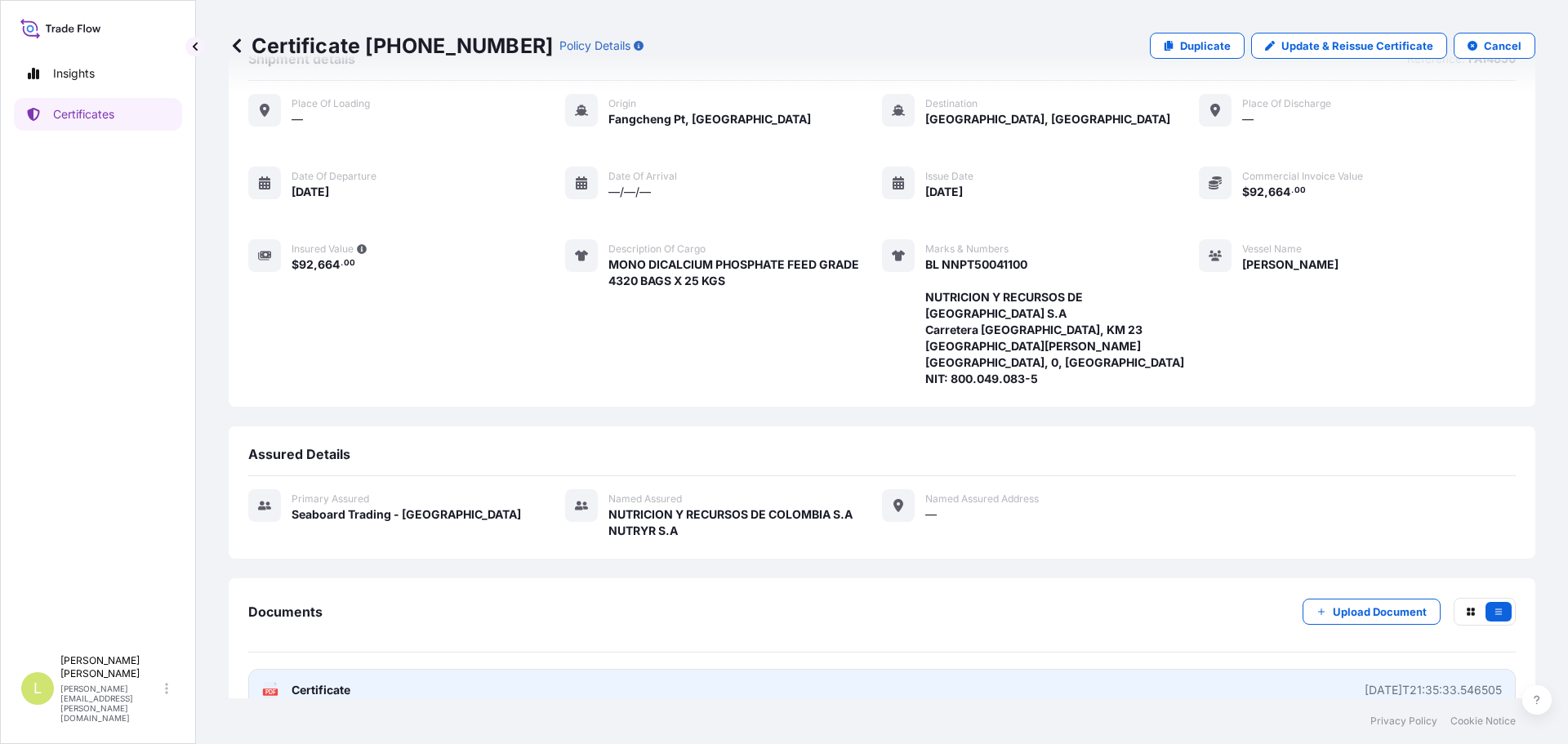
click at [826, 669] on link "PDF Certificate 2025-09-08T21:35:33.546505" at bounding box center [881, 691] width 1267 height 42
